Goal: Find specific fact: Find specific fact

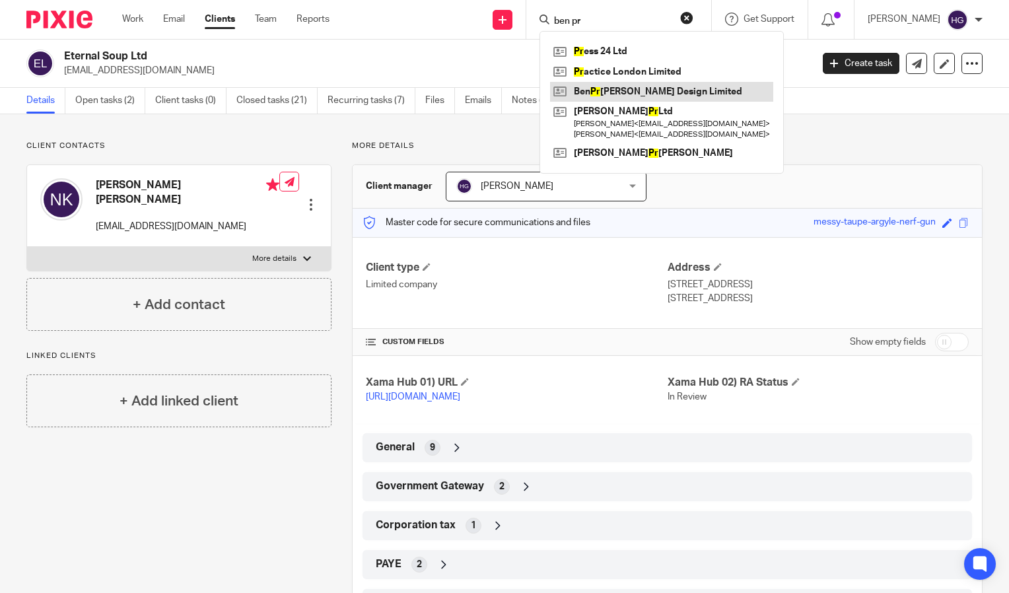
type input "ben pr"
click at [669, 86] on link at bounding box center [661, 92] width 223 height 20
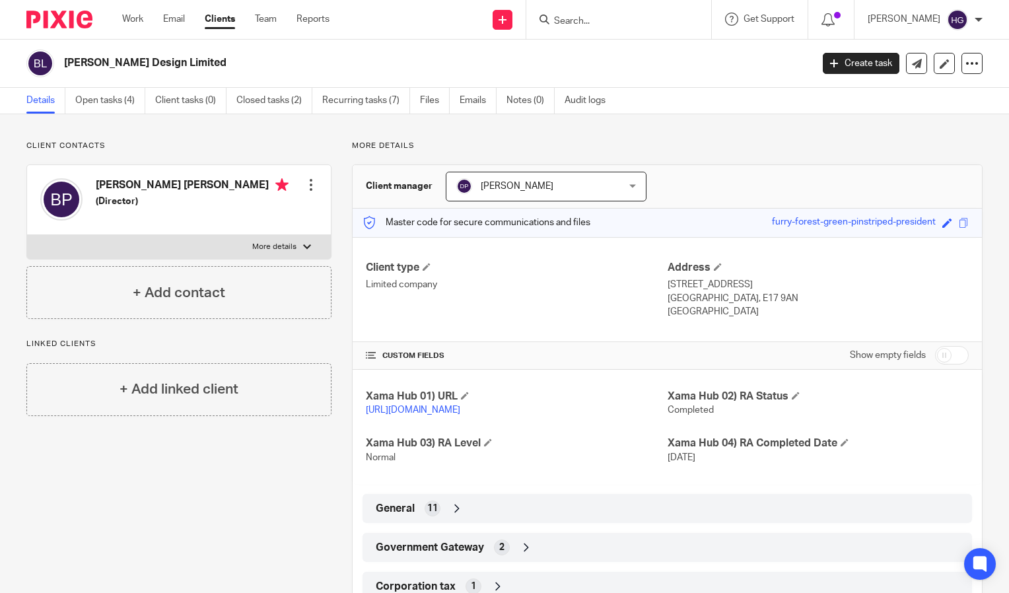
scroll to position [176, 0]
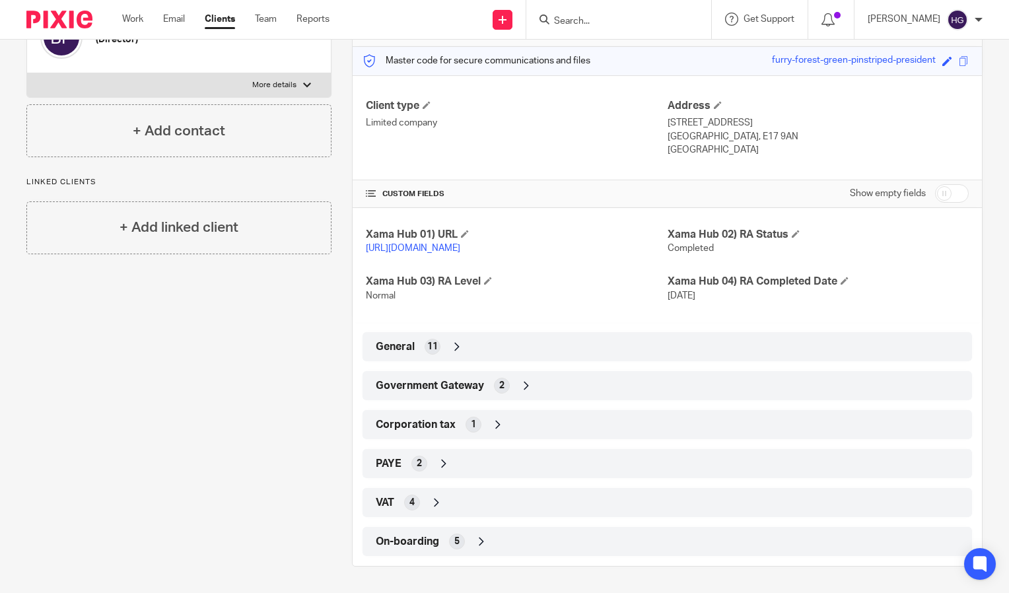
click at [605, 382] on div "Government Gateway 2" at bounding box center [666, 385] width 589 height 22
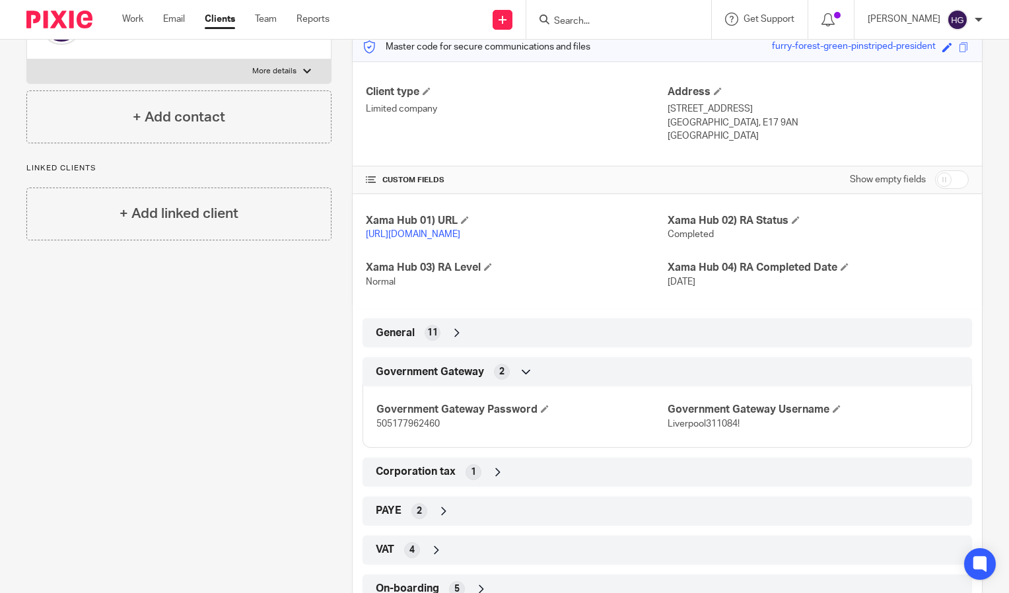
click at [688, 428] on span "Liverpool311084!" at bounding box center [703, 423] width 72 height 9
drag, startPoint x: 688, startPoint y: 438, endPoint x: 741, endPoint y: 430, distance: 52.7
click at [741, 416] on h4 "Government Gateway Username" at bounding box center [812, 410] width 290 height 14
drag, startPoint x: 736, startPoint y: 434, endPoint x: 661, endPoint y: 434, distance: 74.6
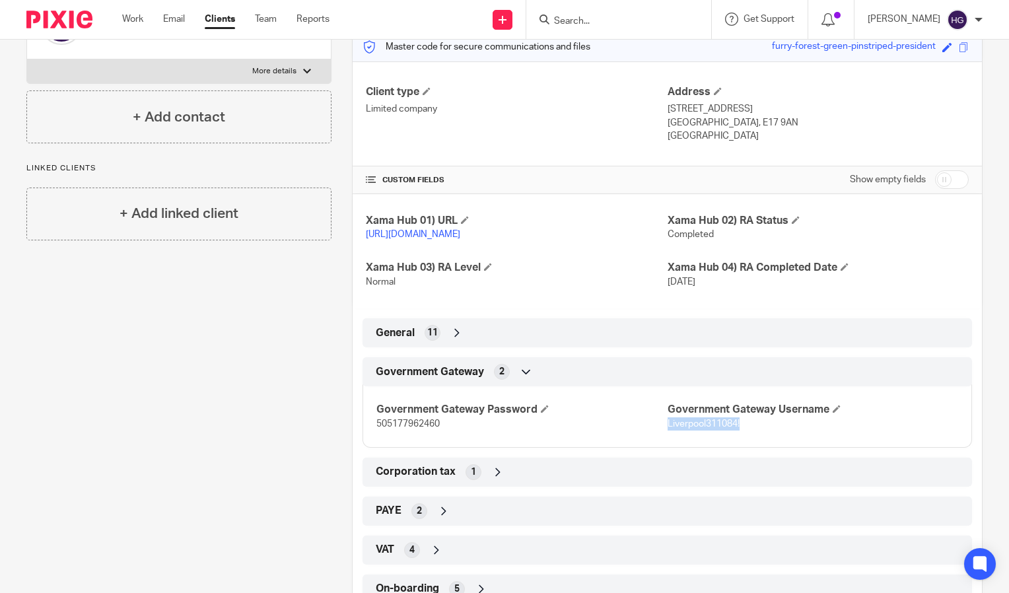
click at [667, 430] on p "Liverpool311084!" at bounding box center [812, 423] width 290 height 13
copy span "Liverpool311084!"
click at [407, 430] on p "505177962460" at bounding box center [521, 423] width 290 height 13
copy span "505177962460"
